Goal: Navigation & Orientation: Find specific page/section

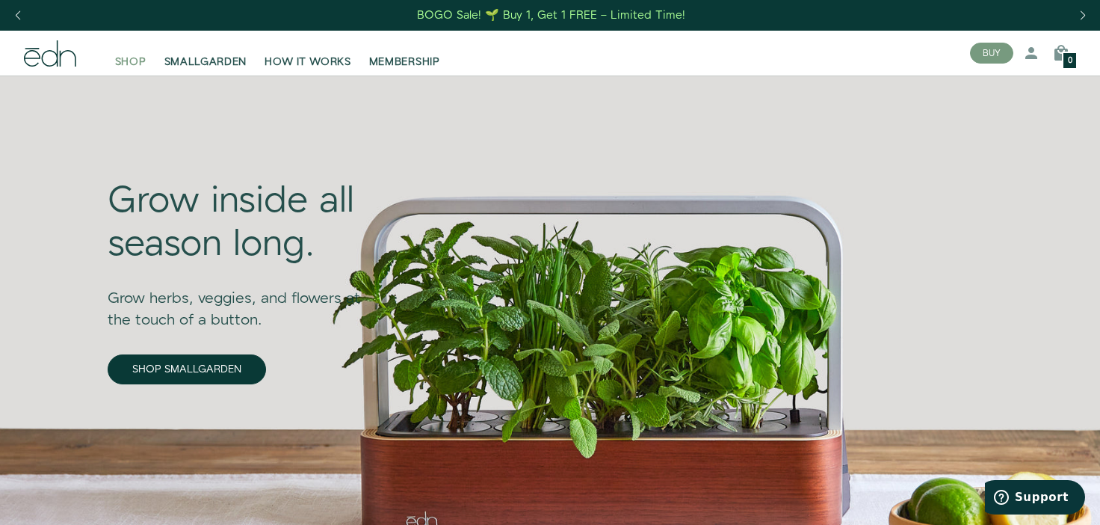
click at [137, 61] on span "SHOP" at bounding box center [130, 62] width 31 height 15
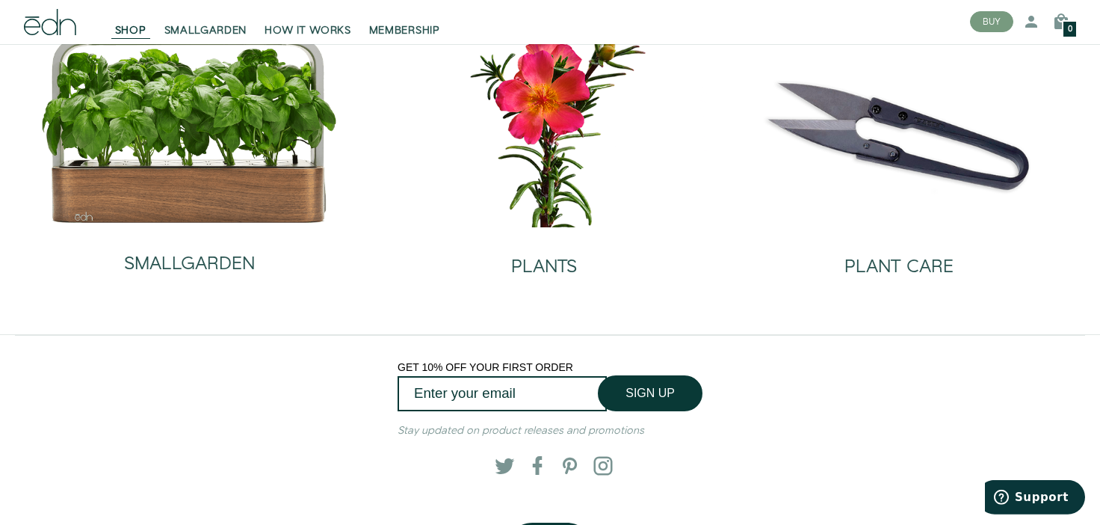
scroll to position [113, 0]
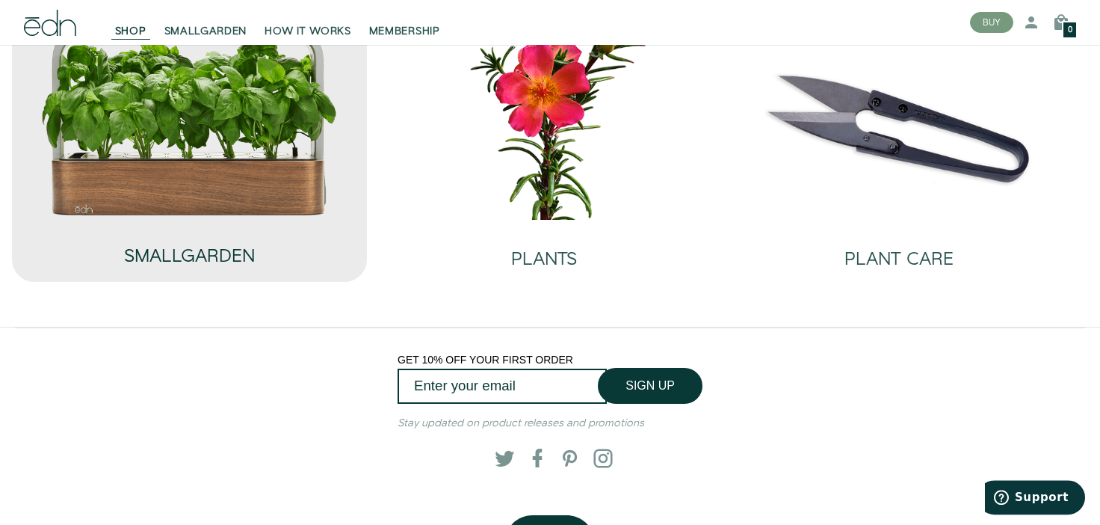
click at [254, 252] on h2 "SMALLGARDEN" at bounding box center [189, 256] width 131 height 19
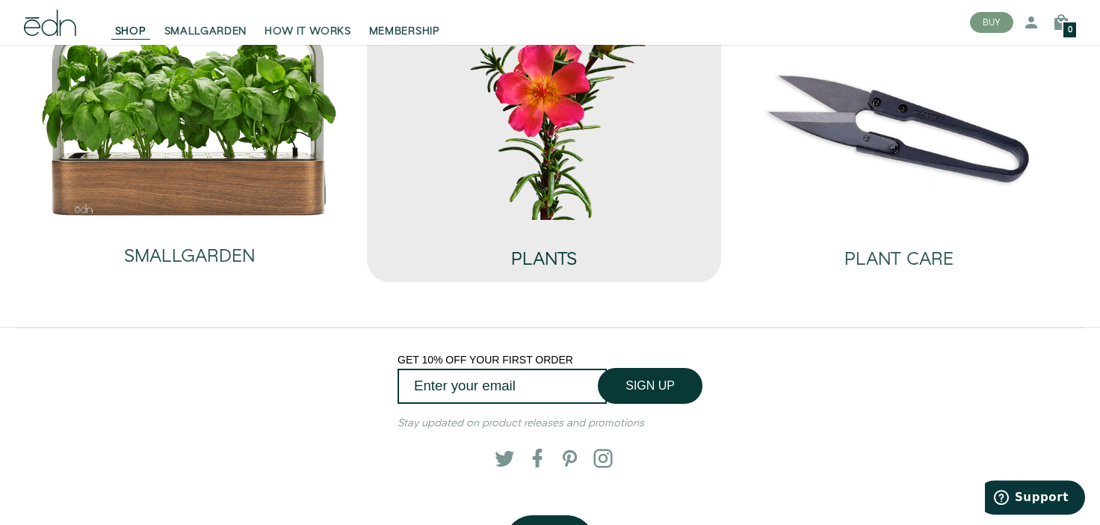
click at [513, 253] on h2 "PLANTS" at bounding box center [544, 259] width 66 height 19
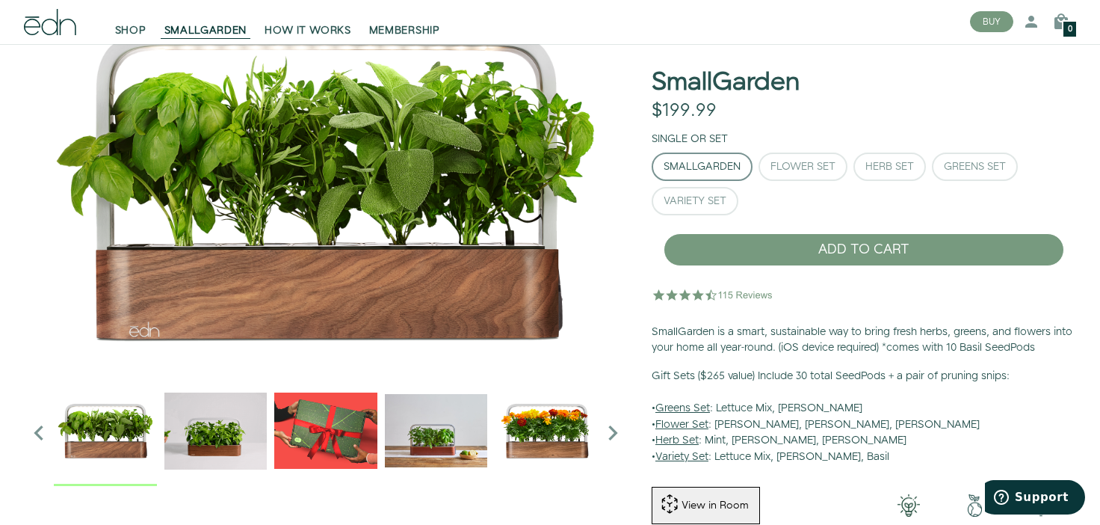
scroll to position [15, 0]
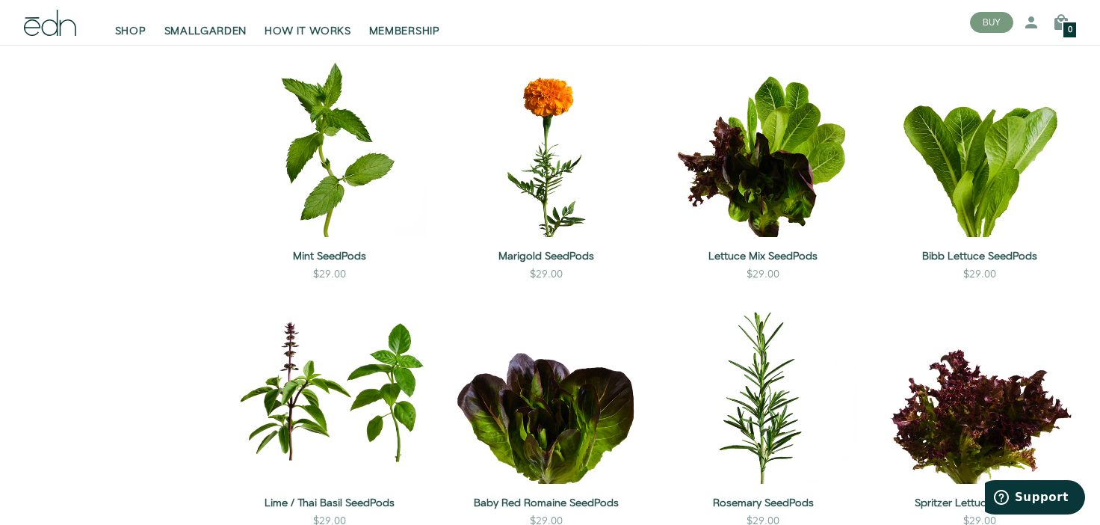
scroll to position [797, 0]
